Goal: Navigation & Orientation: Go to known website

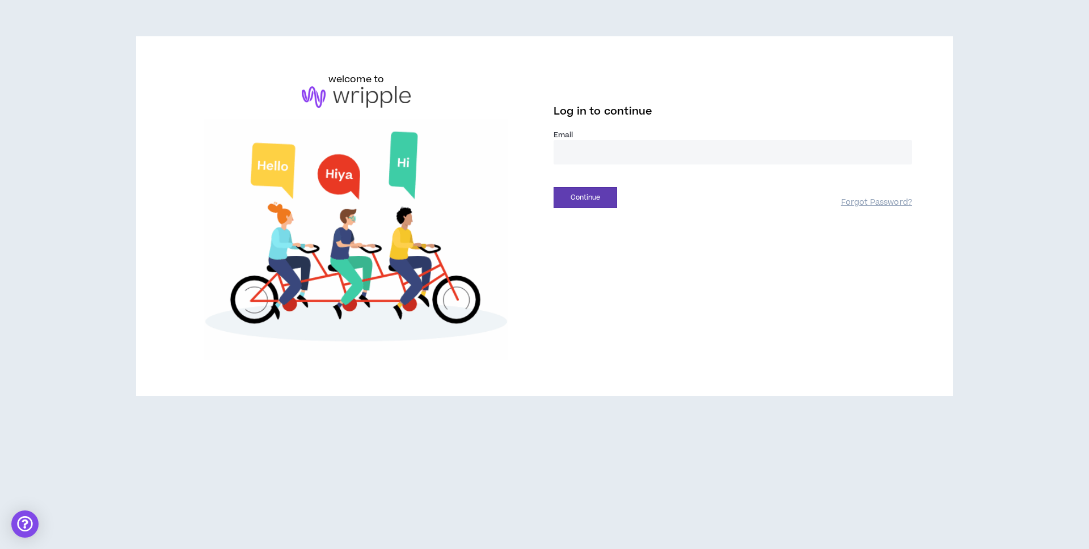
click at [600, 143] on input "email" at bounding box center [733, 152] width 359 height 24
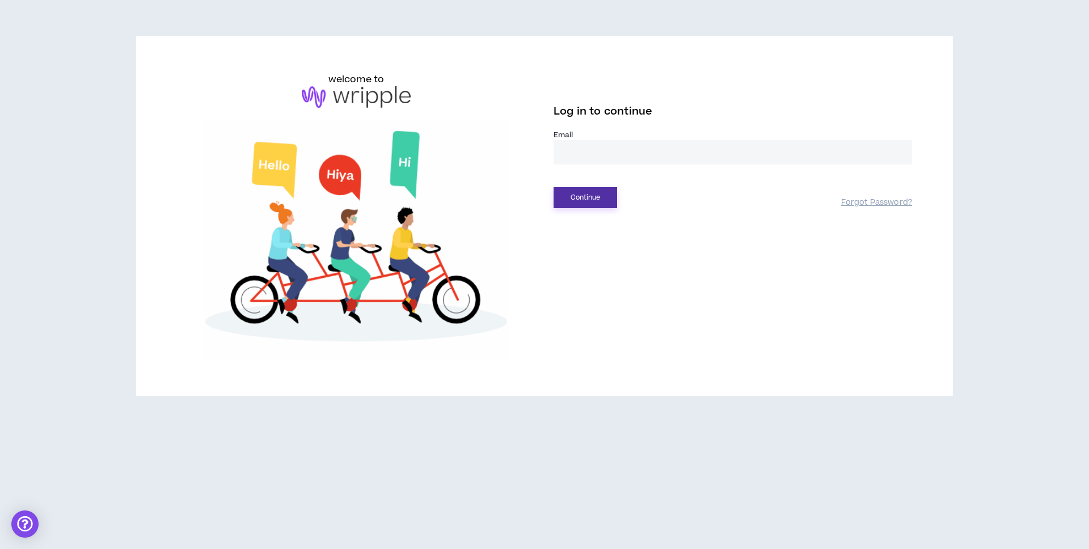
type input "**********"
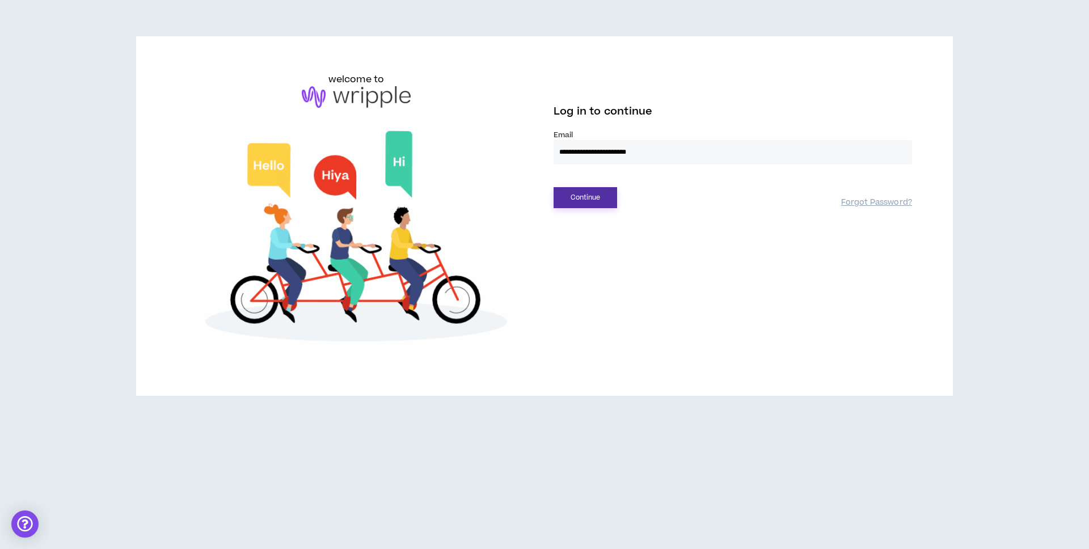
click at [605, 196] on button "Continue" at bounding box center [586, 197] width 64 height 21
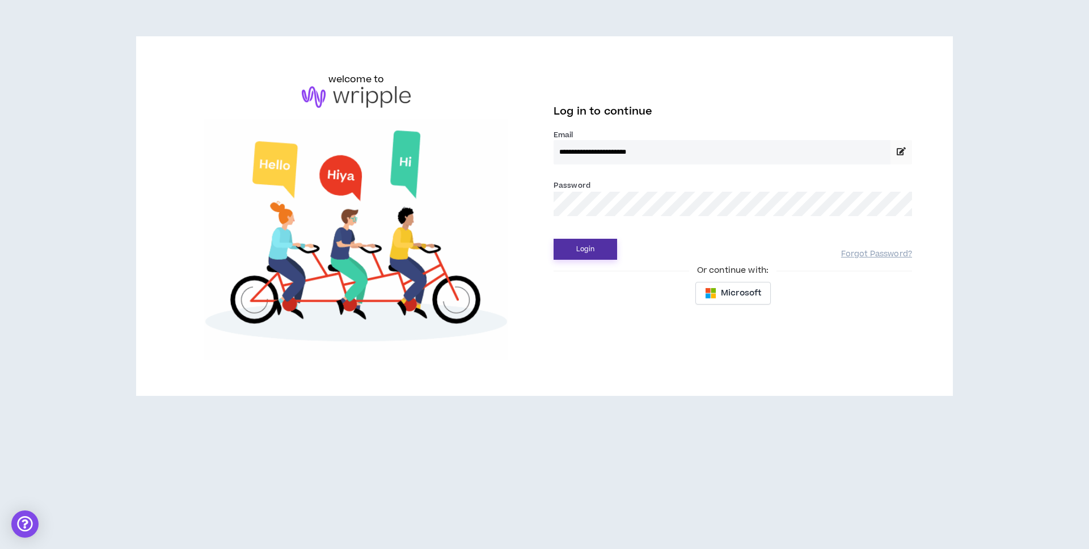
click at [597, 241] on button "Login" at bounding box center [586, 249] width 64 height 21
